Goal: Information Seeking & Learning: Learn about a topic

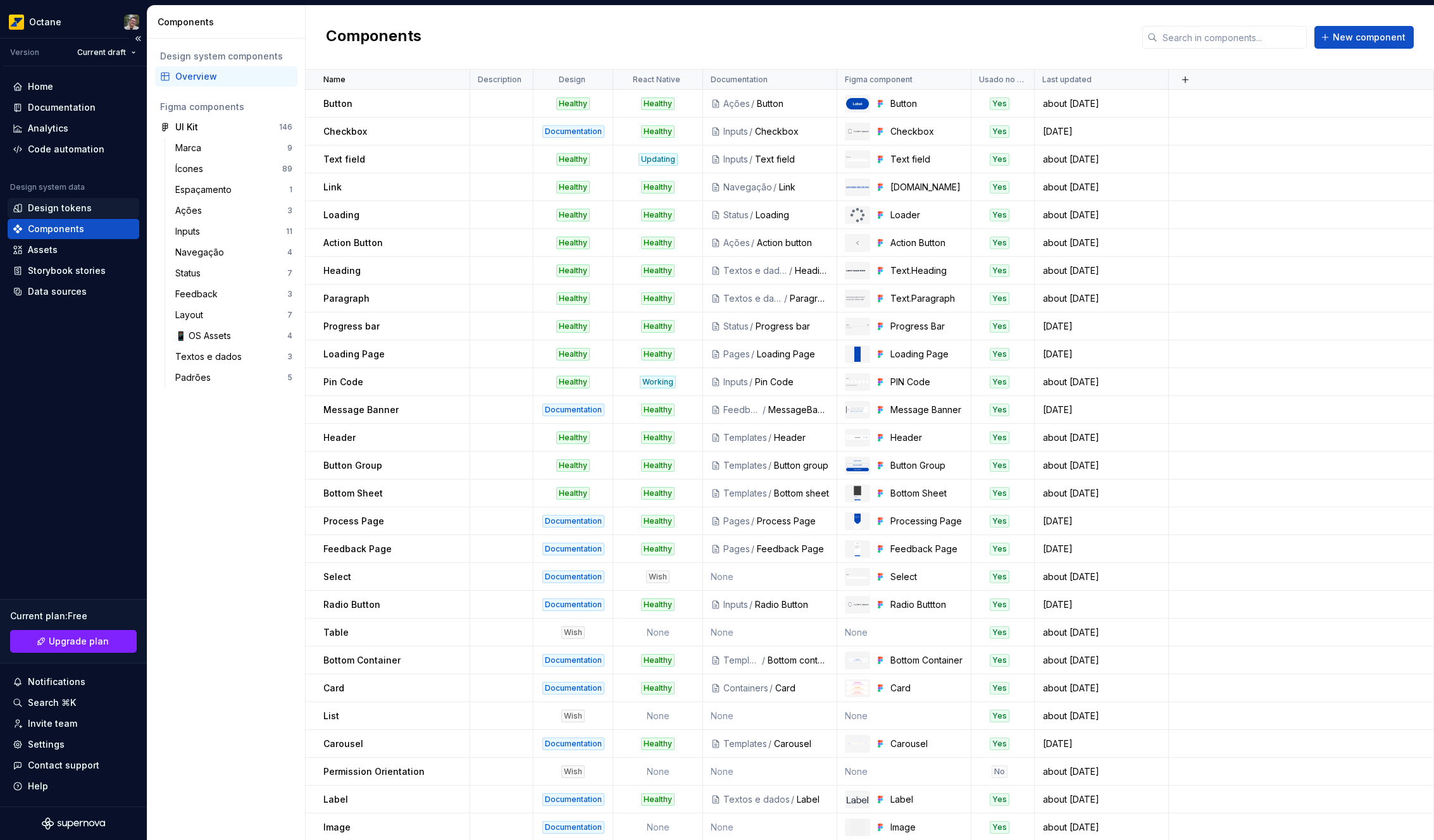
click at [72, 210] on div "Design tokens" at bounding box center [60, 208] width 64 height 13
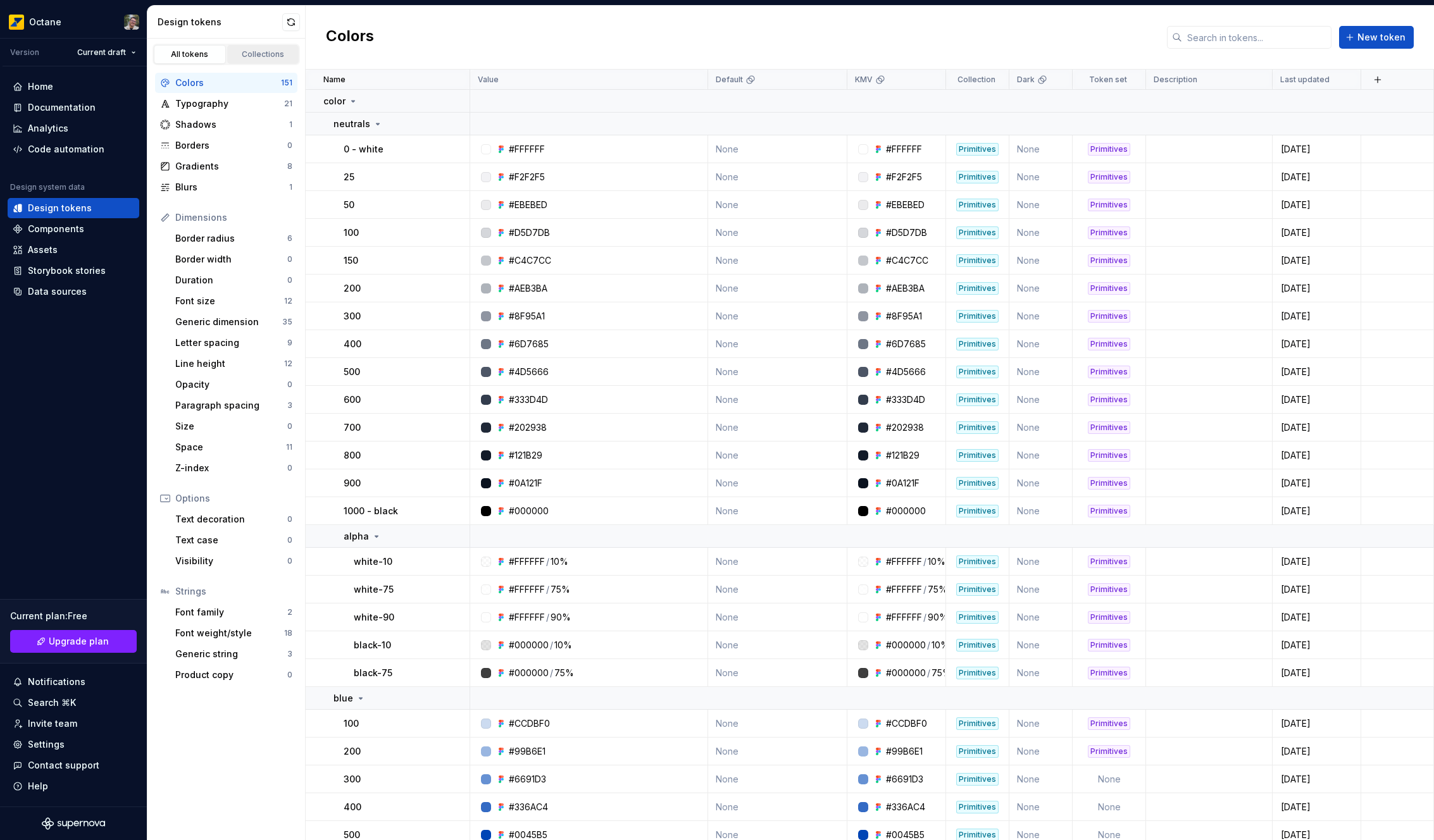
click at [256, 47] on link "Collections" at bounding box center [263, 55] width 72 height 19
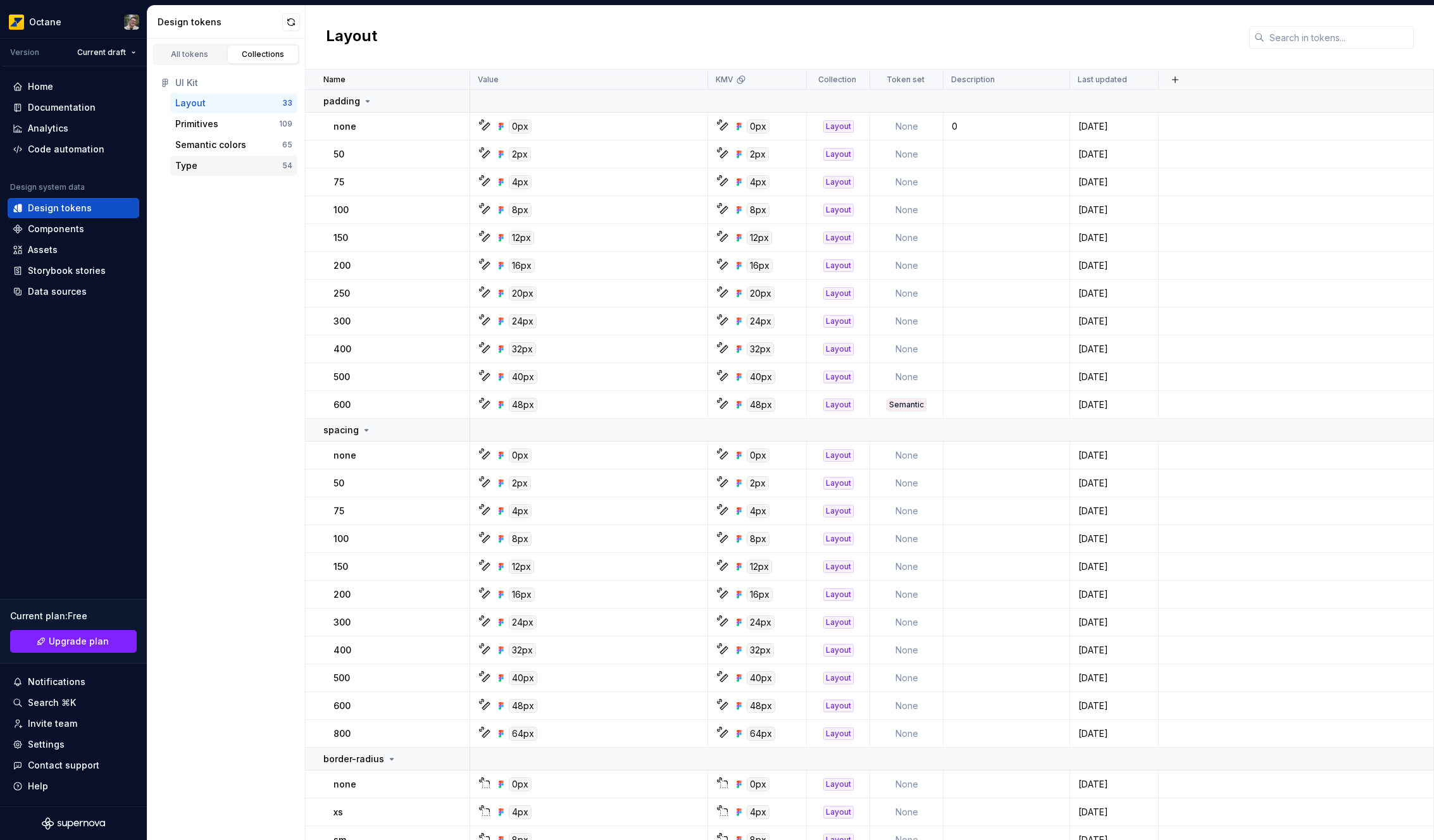
click at [209, 159] on div "Type" at bounding box center [229, 166] width 107 height 13
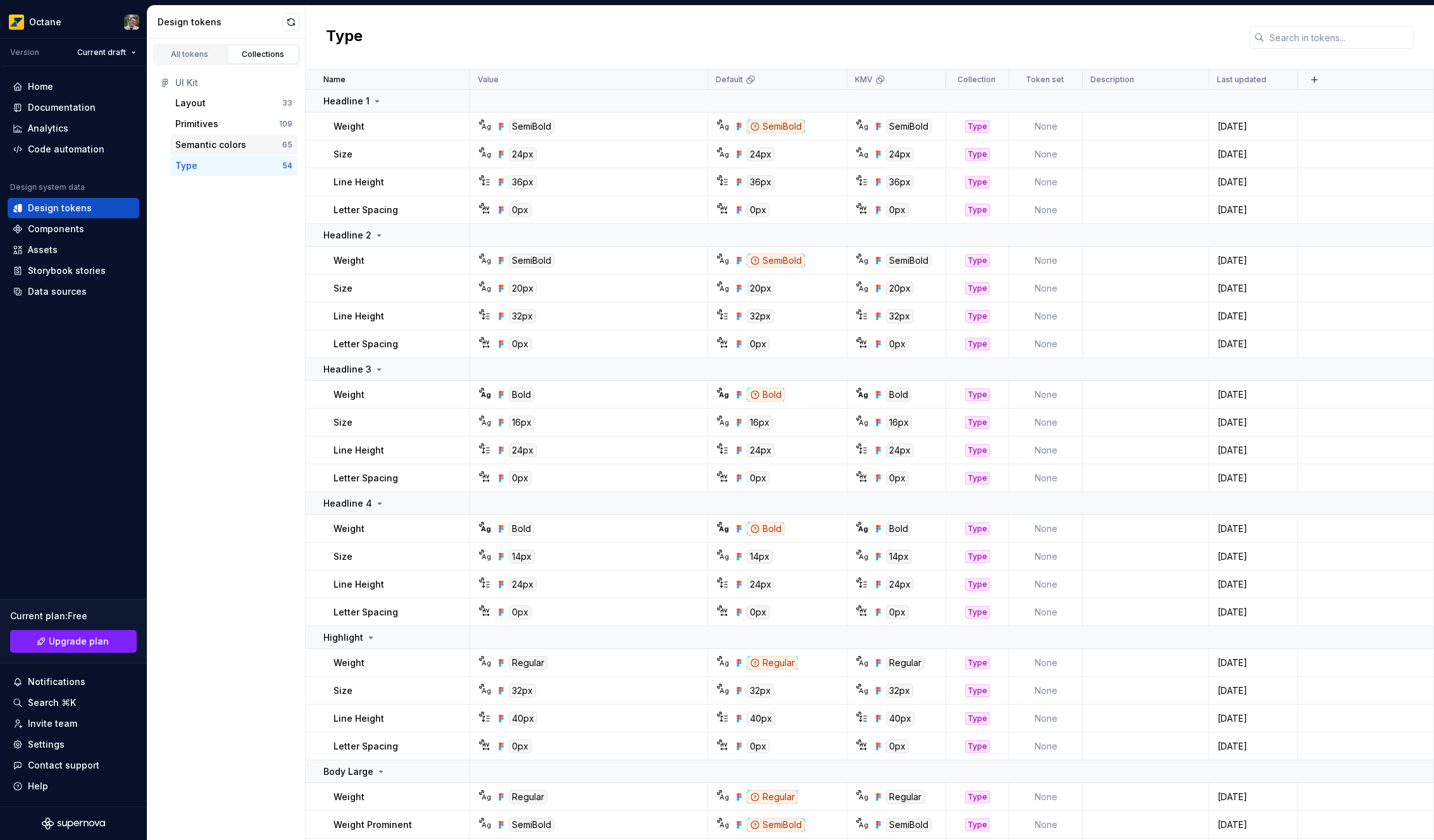
click at [217, 146] on div "Semantic colors" at bounding box center [210, 145] width 71 height 13
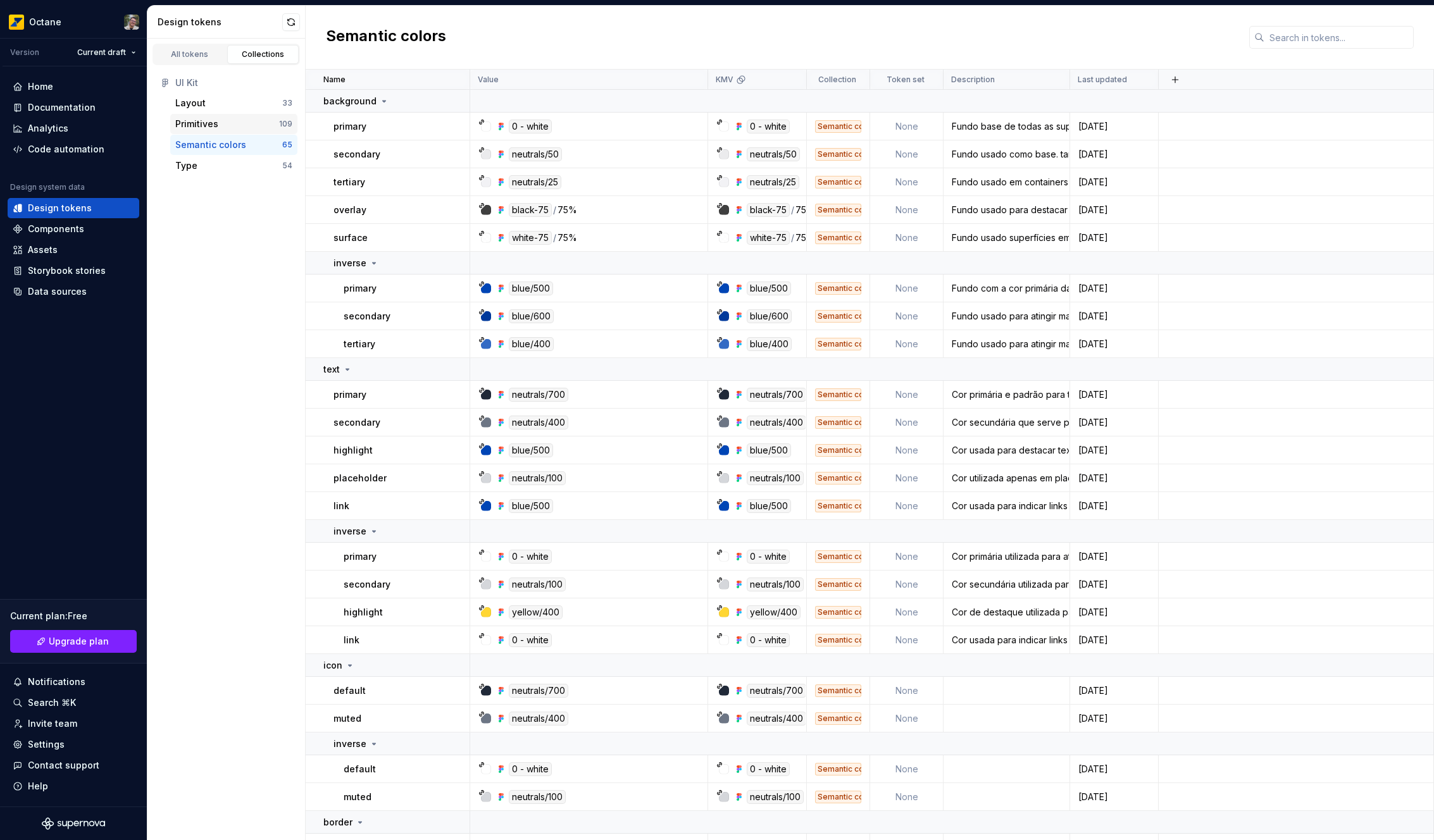
click at [214, 121] on div "Primitives" at bounding box center [197, 124] width 43 height 13
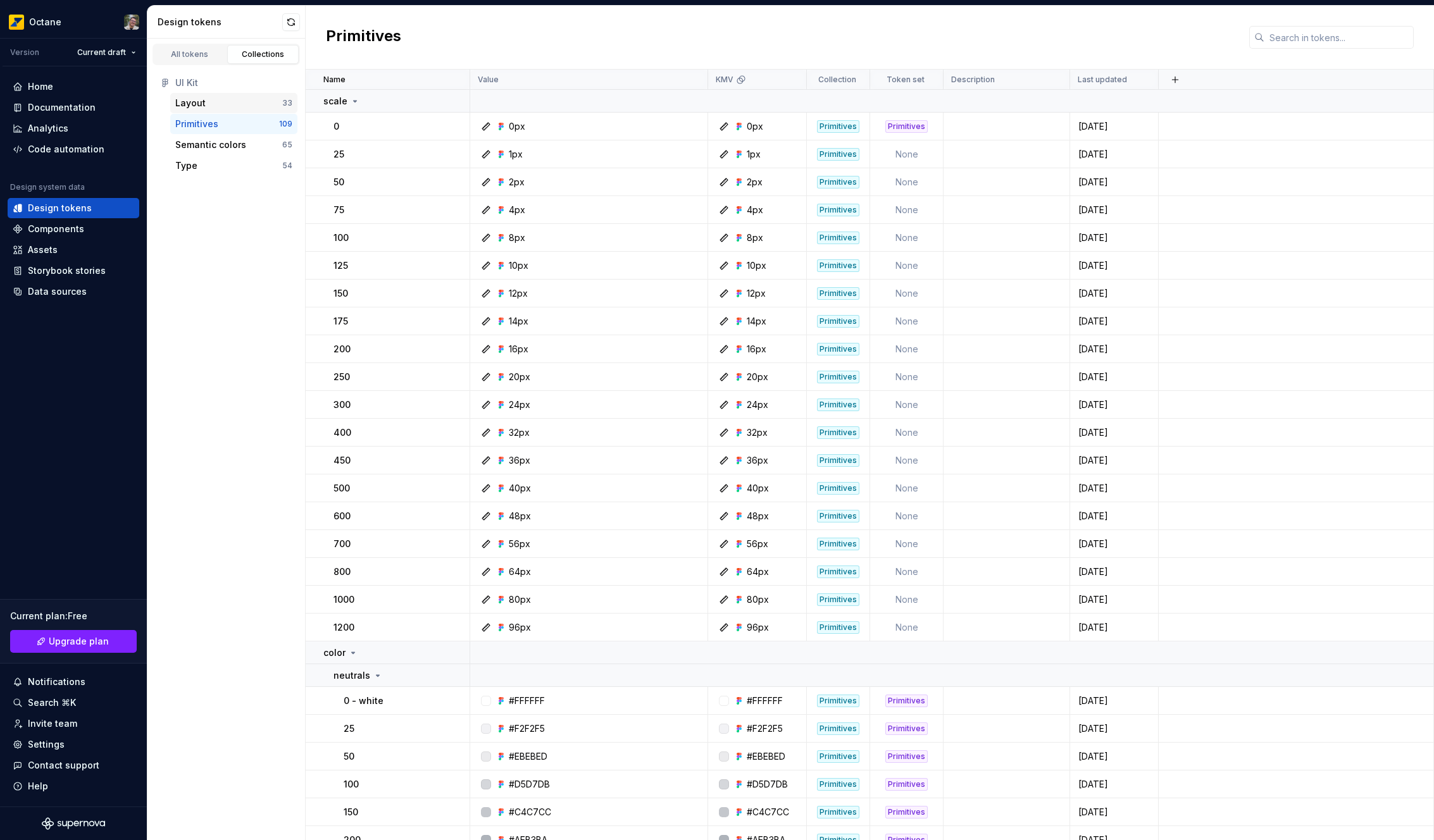
click at [216, 106] on div "Layout" at bounding box center [229, 103] width 107 height 13
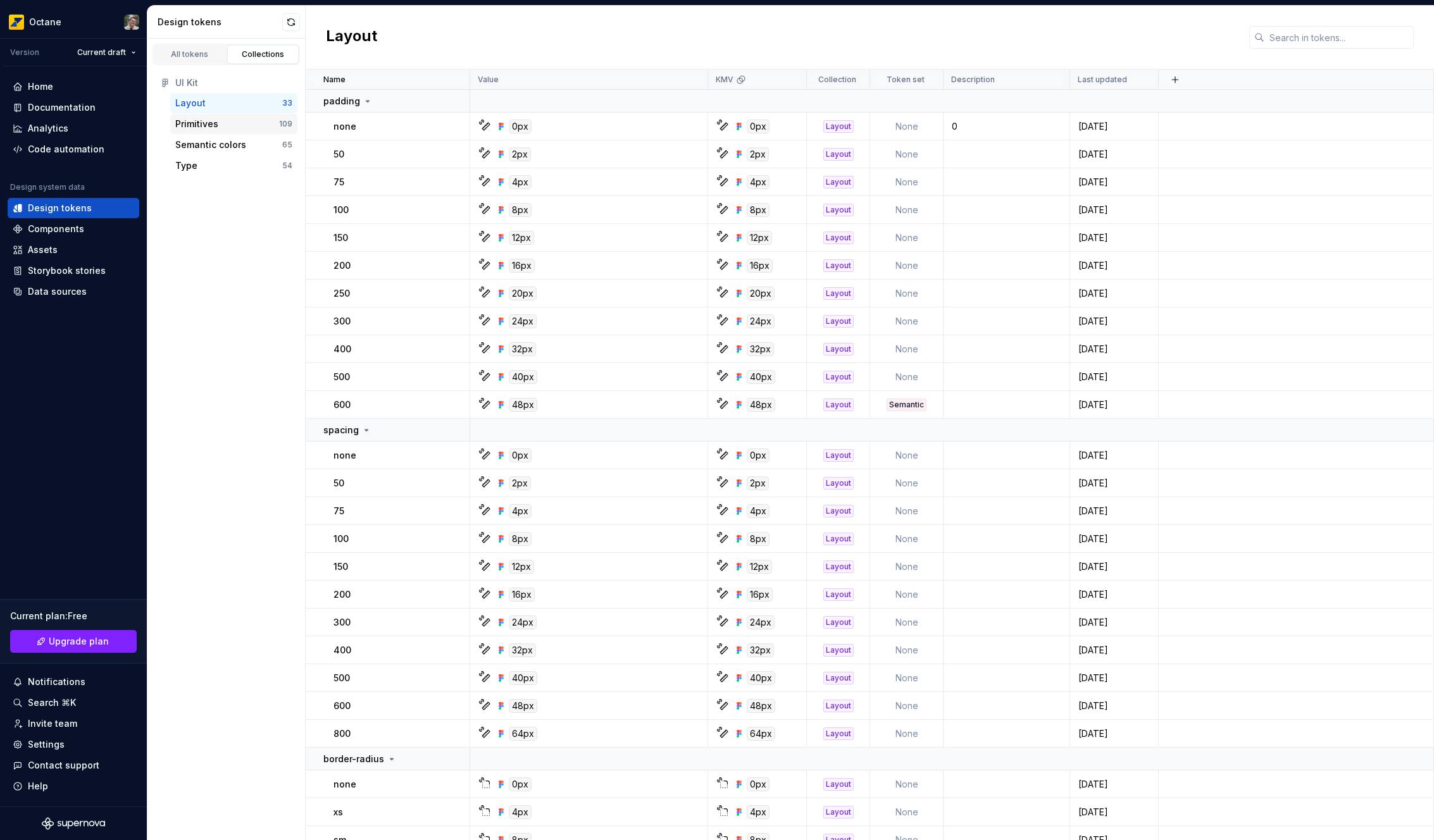
click at [207, 118] on div "Primitives" at bounding box center [197, 124] width 43 height 13
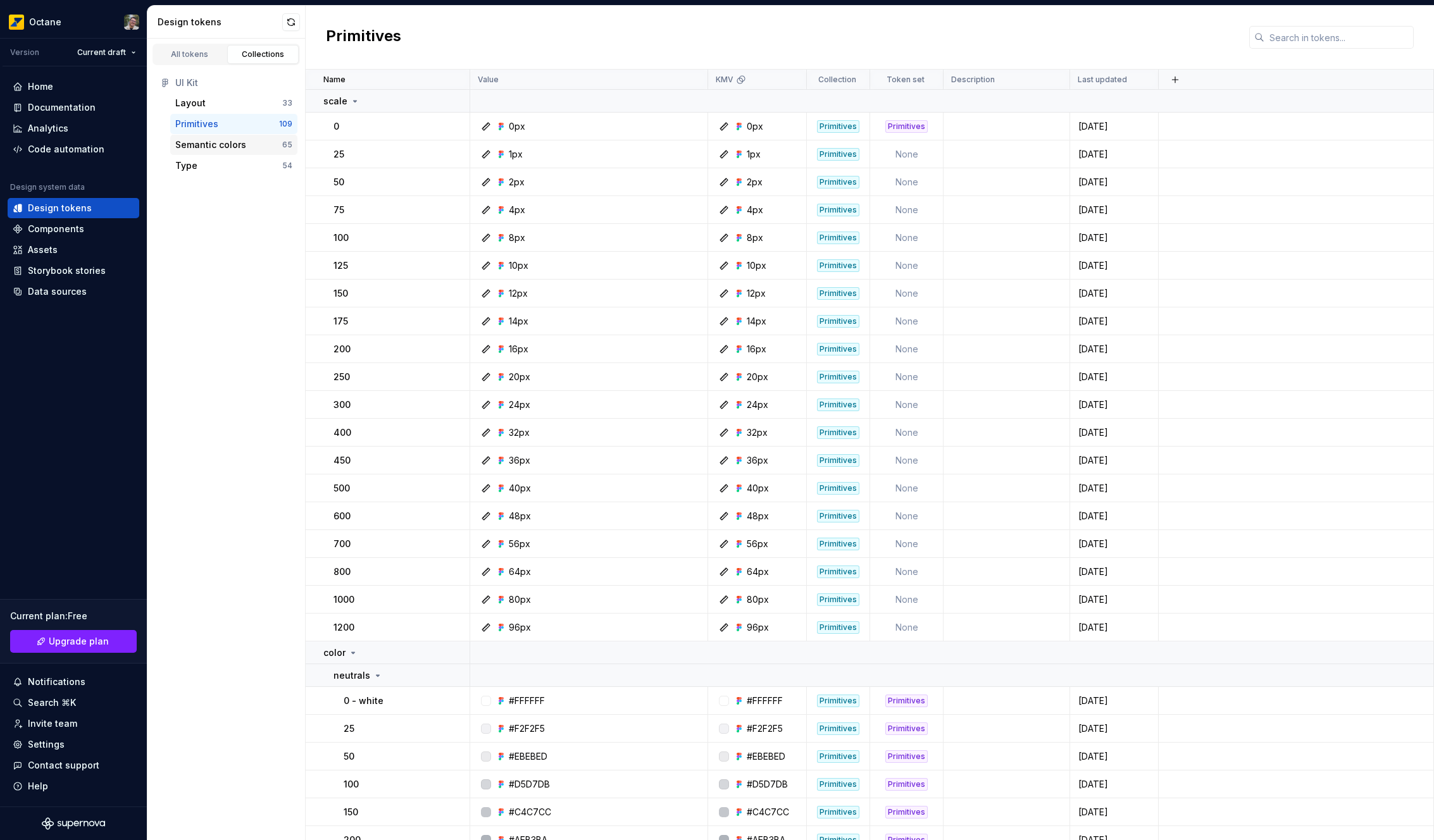
click at [207, 139] on div "Semantic colors" at bounding box center [210, 145] width 71 height 13
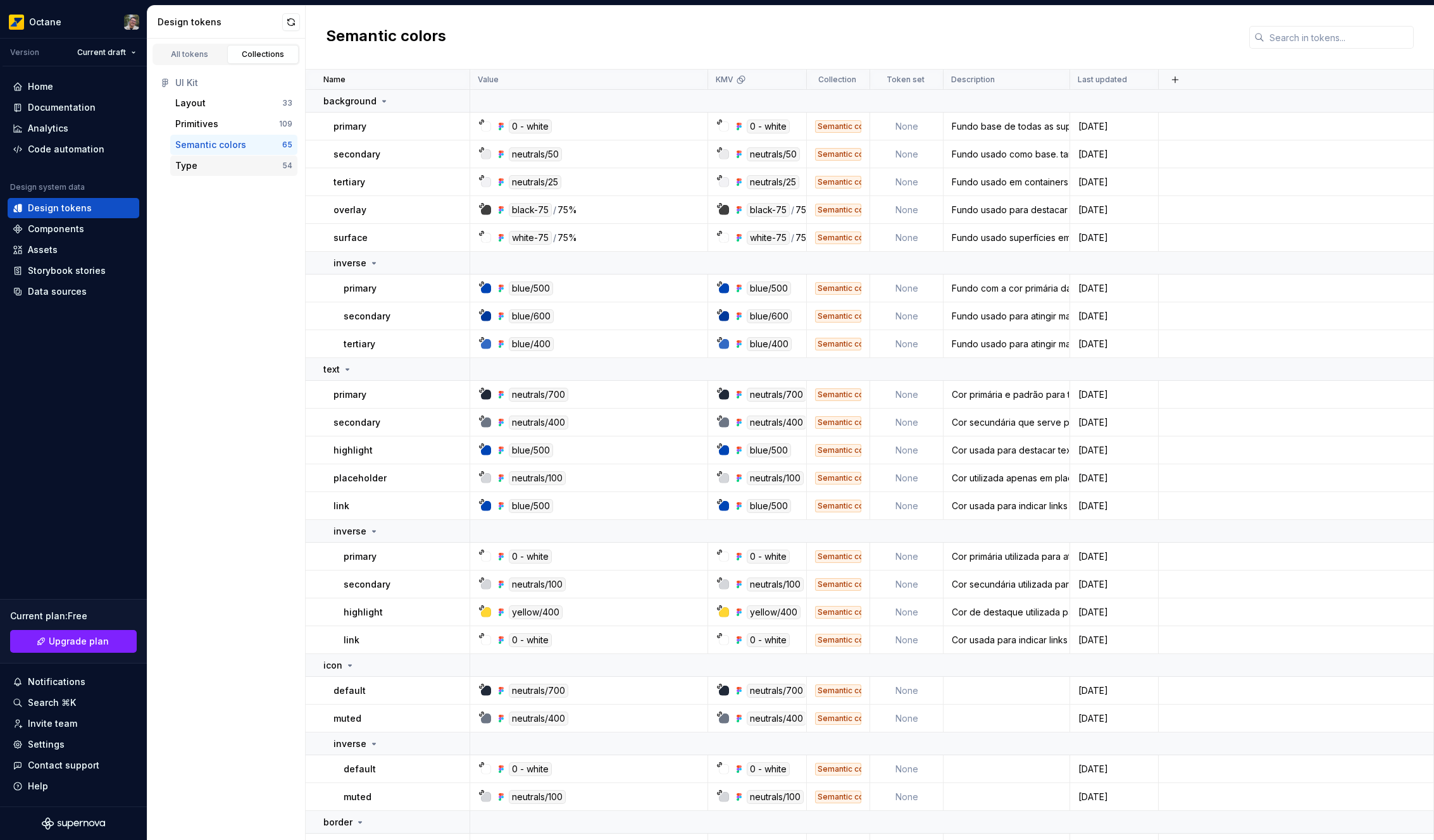
click at [204, 156] on div "Type 54" at bounding box center [234, 166] width 127 height 20
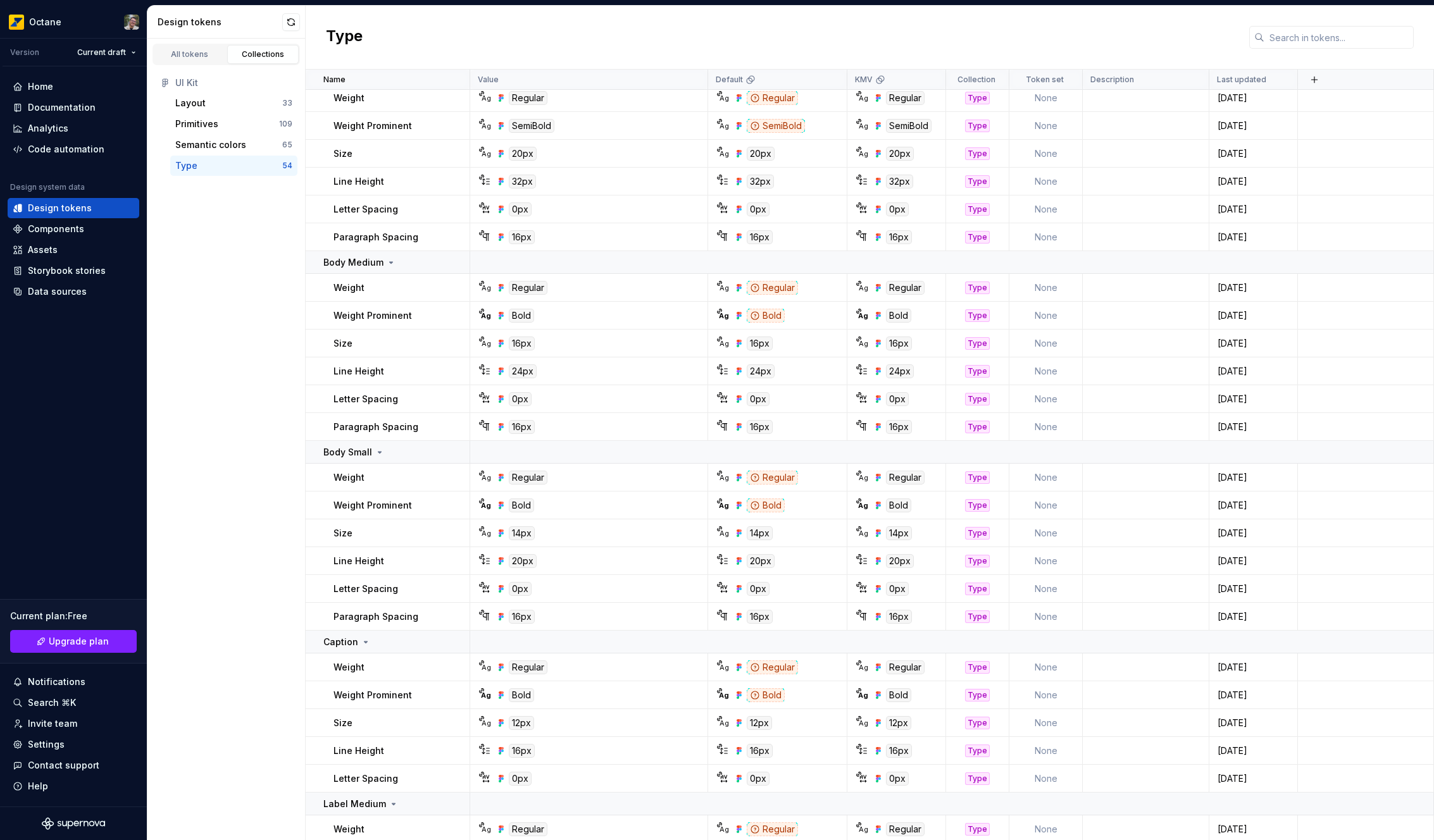
scroll to position [867, 0]
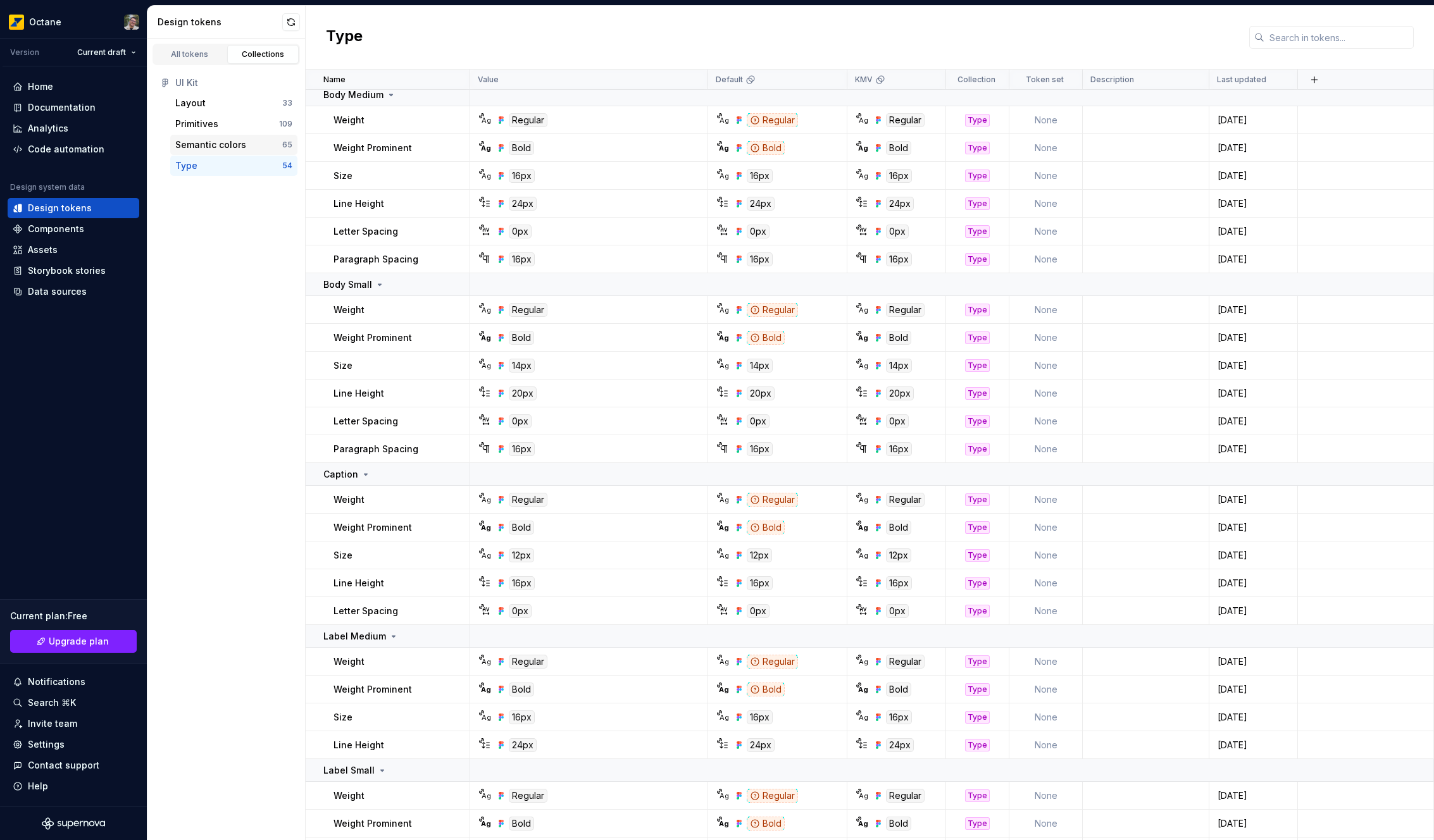
click at [226, 142] on div "Semantic colors" at bounding box center [210, 145] width 71 height 13
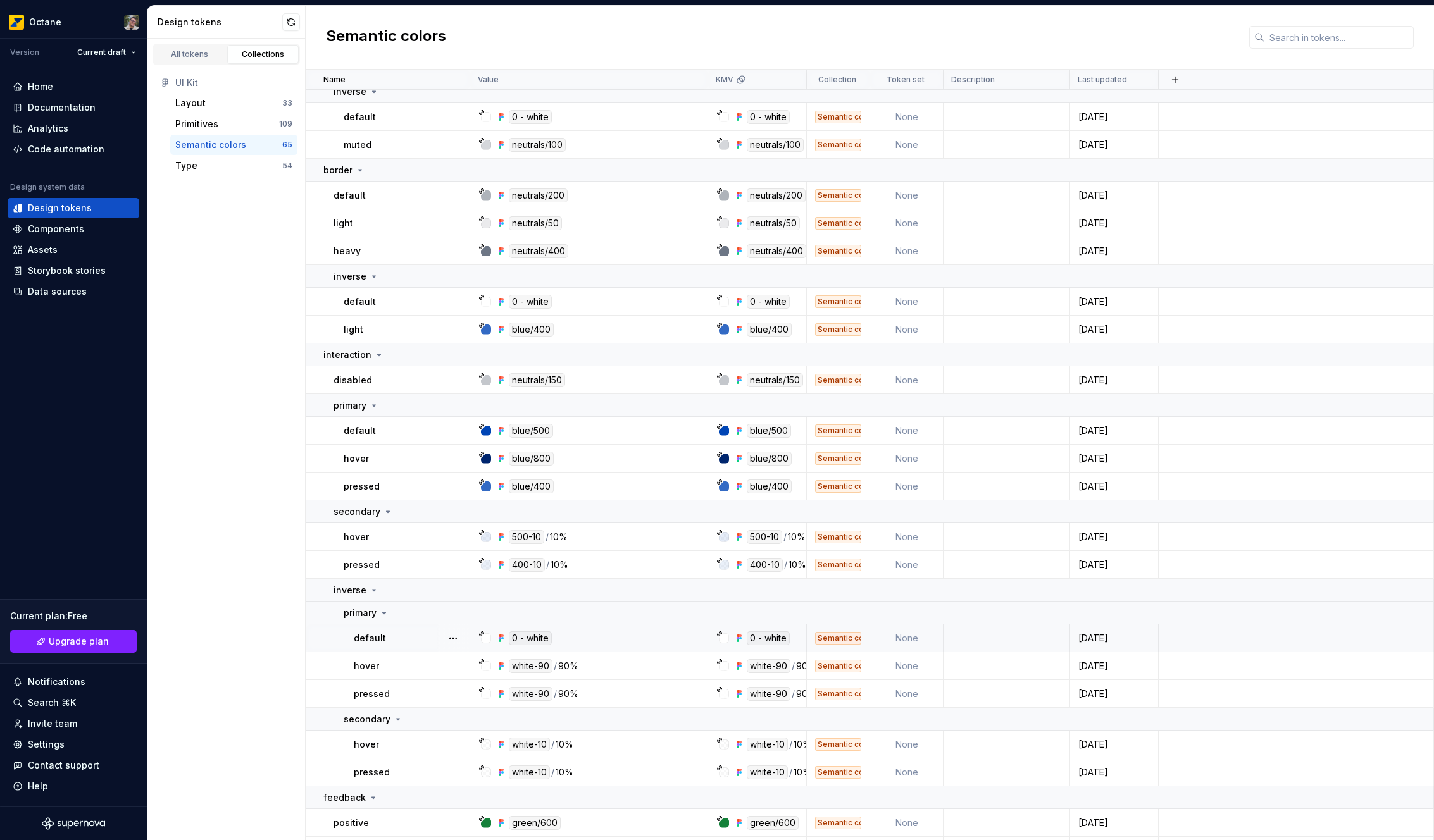
scroll to position [930, 0]
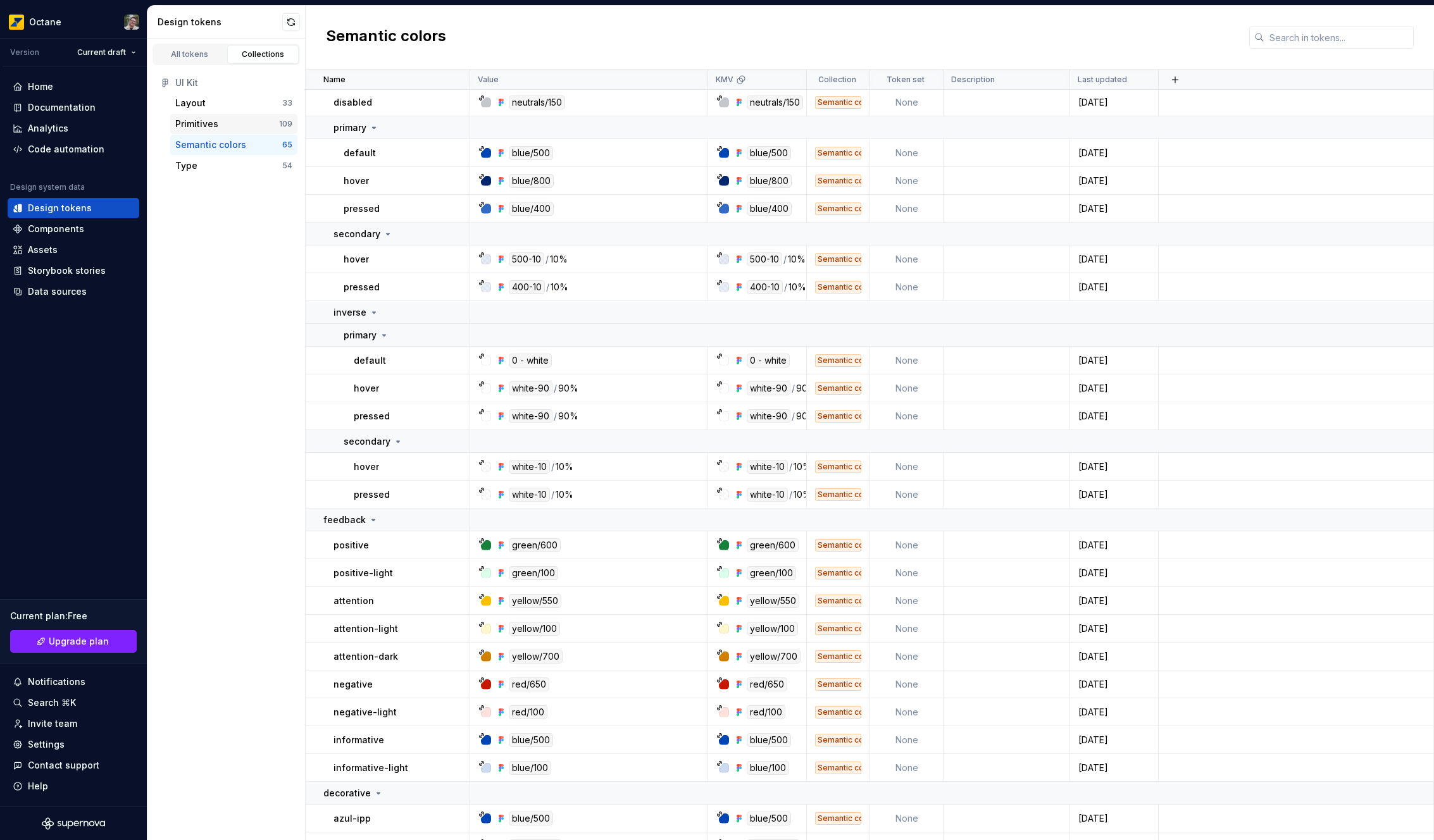
click at [239, 119] on div "Primitives" at bounding box center [227, 124] width 104 height 13
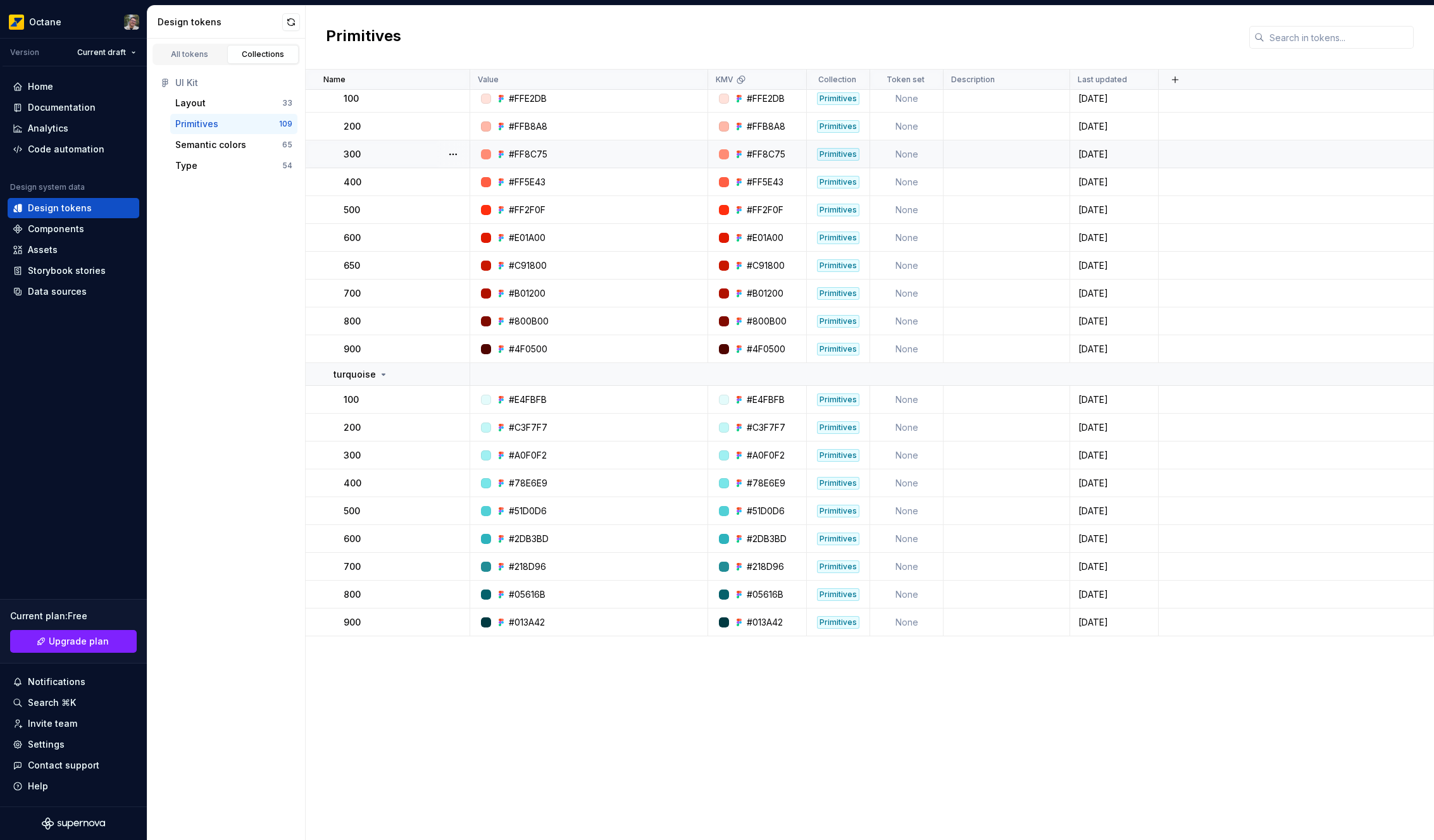
scroll to position [2603, 0]
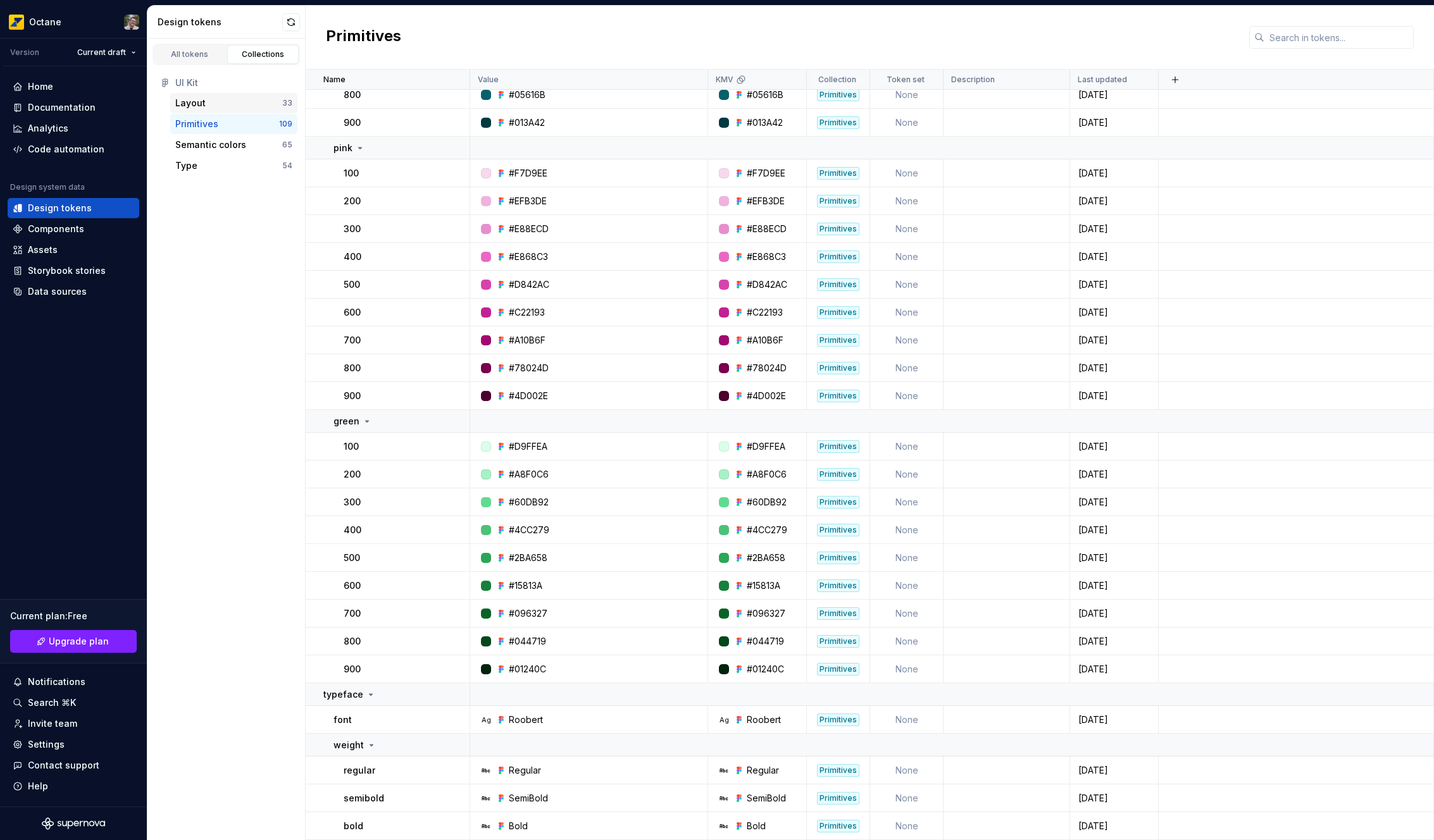
click at [191, 100] on div "Layout" at bounding box center [191, 103] width 31 height 13
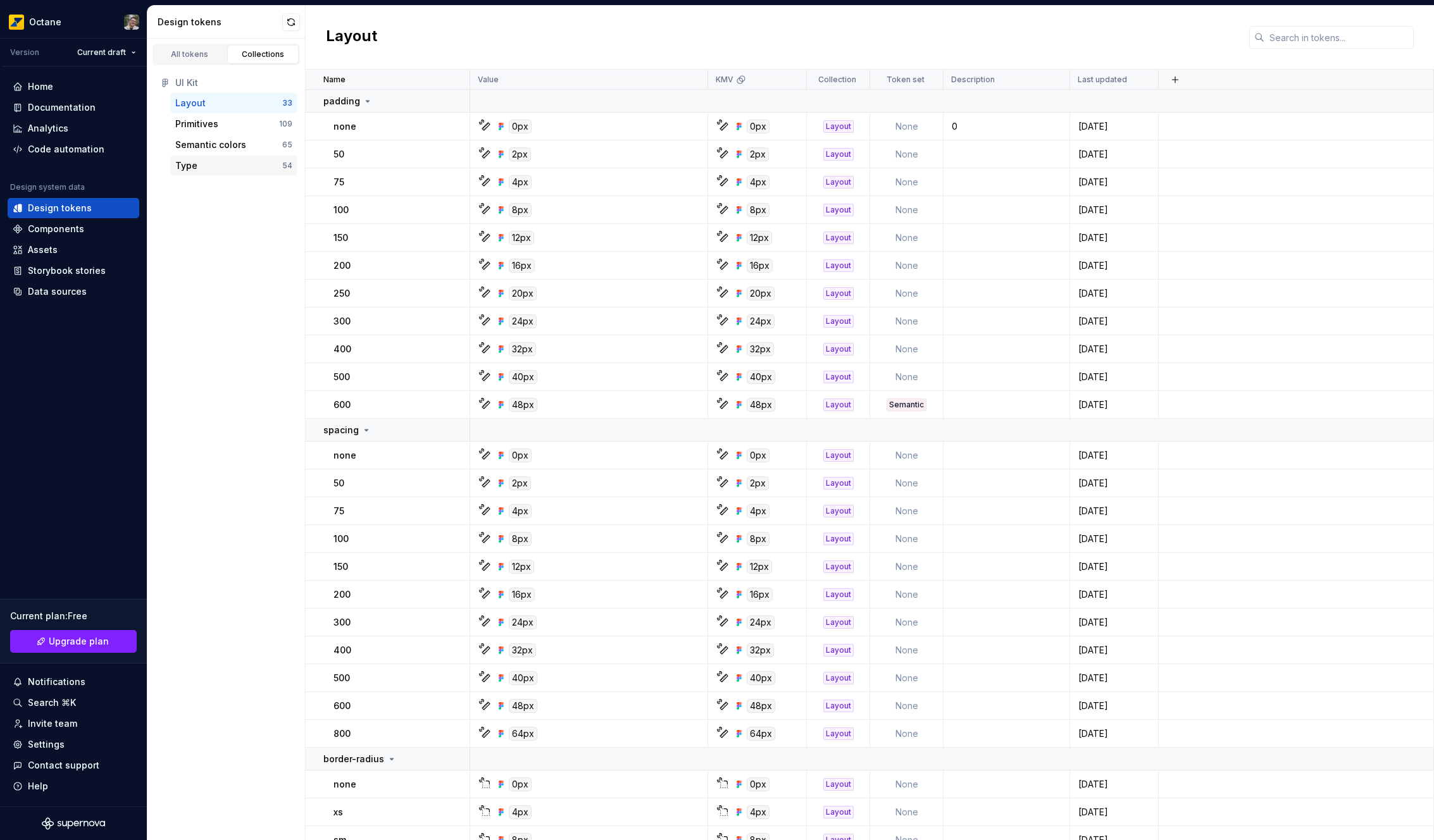
click at [203, 172] on div "Type 54" at bounding box center [234, 166] width 127 height 20
